Goal: Navigation & Orientation: Find specific page/section

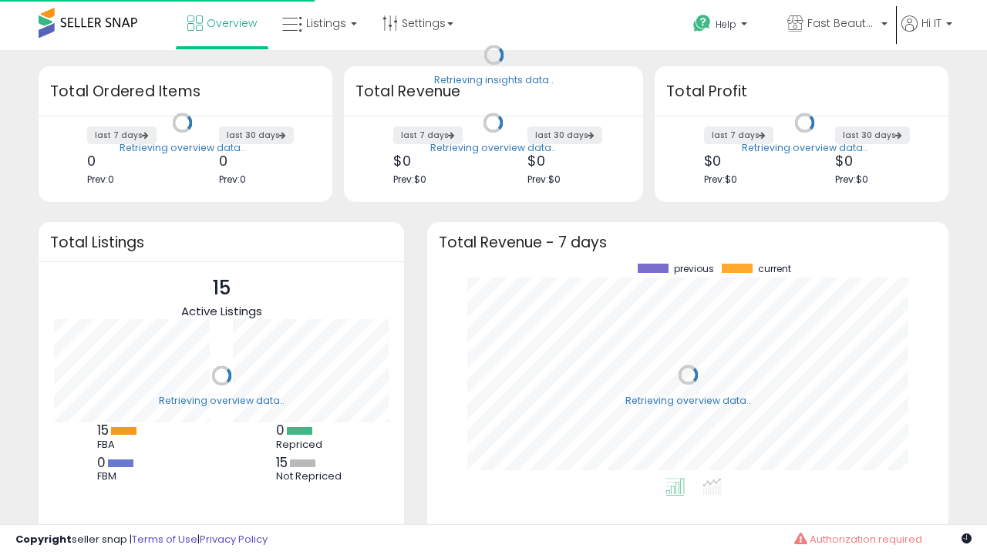
scroll to position [214, 490]
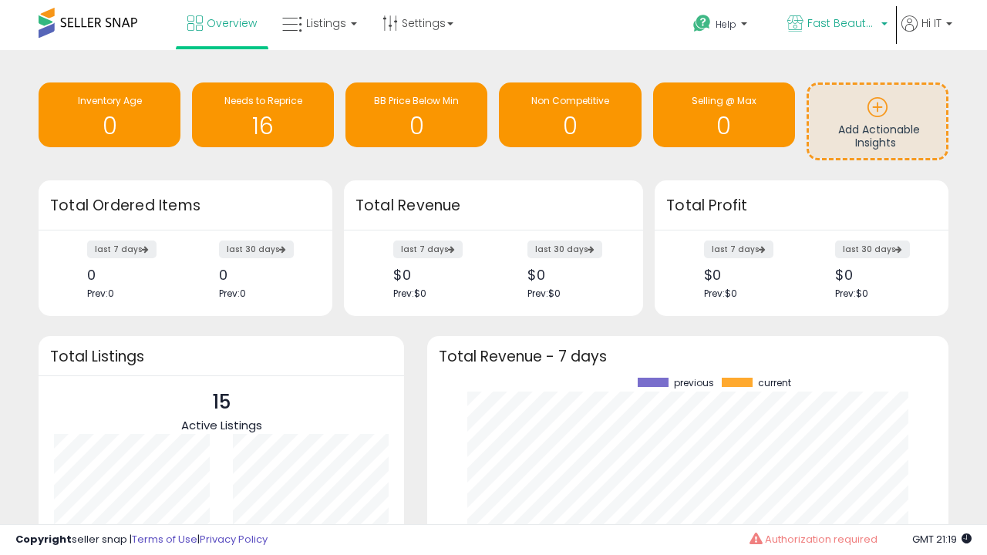
click at [835, 25] on span "Fast Beauty ([GEOGRAPHIC_DATA])" at bounding box center [841, 22] width 69 height 15
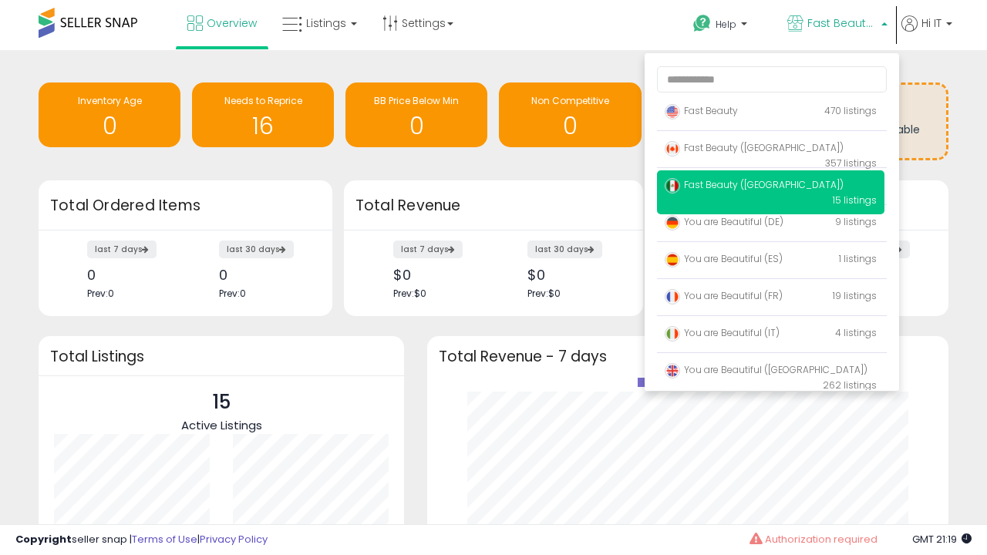
click at [770, 335] on span "You are Beautiful (IT)" at bounding box center [721, 332] width 115 height 13
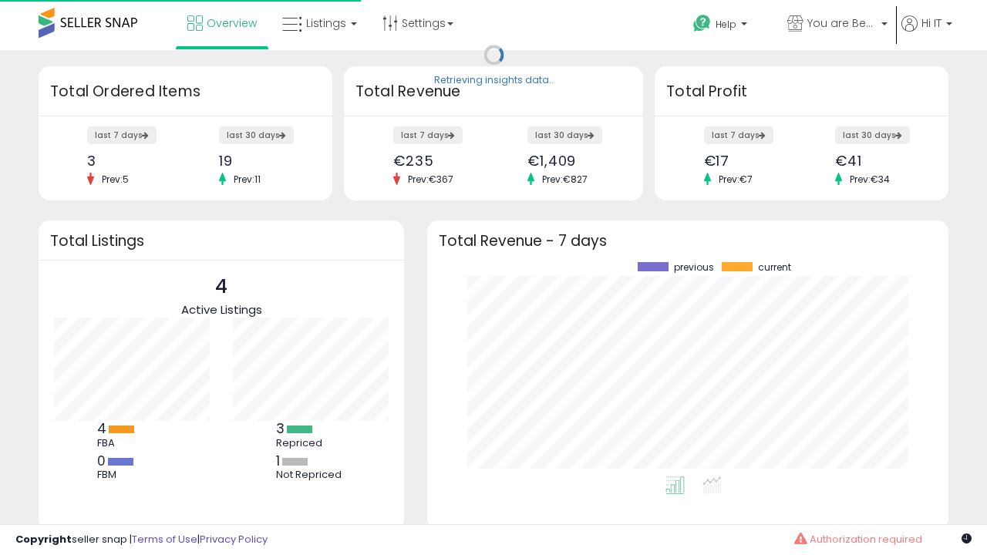
scroll to position [214, 490]
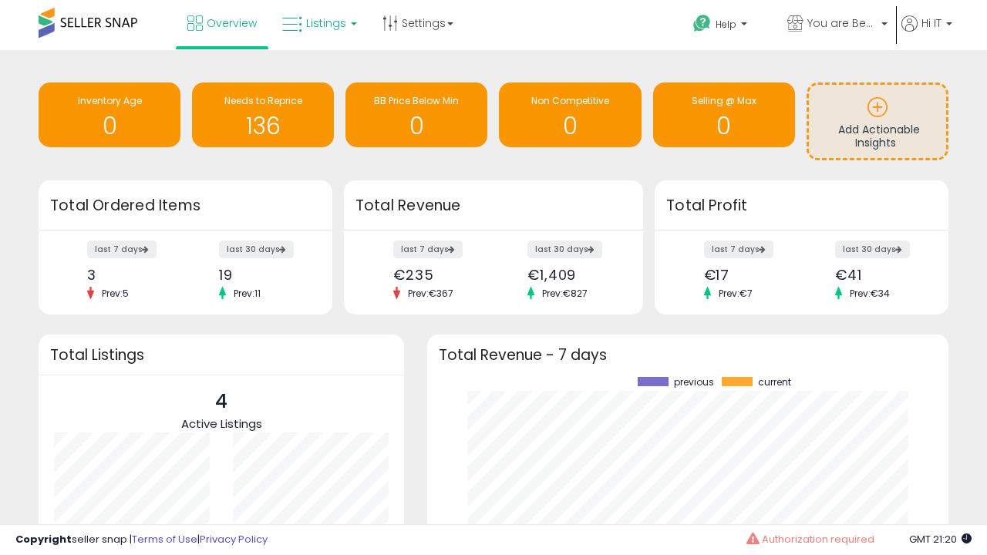
click at [318, 23] on span "Listings" at bounding box center [326, 22] width 40 height 15
